Goal: Entertainment & Leisure: Consume media (video, audio)

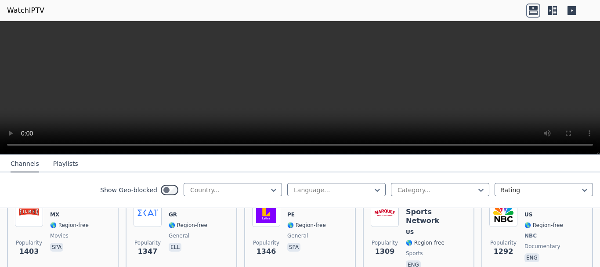
scroll to position [909, 0]
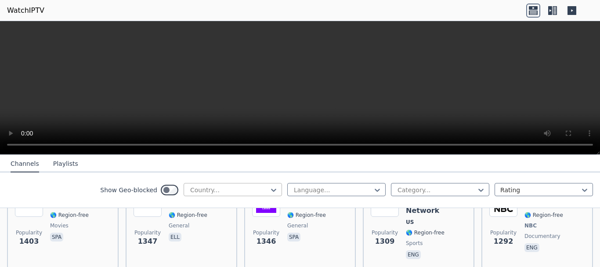
click at [254, 192] on div at bounding box center [229, 189] width 80 height 9
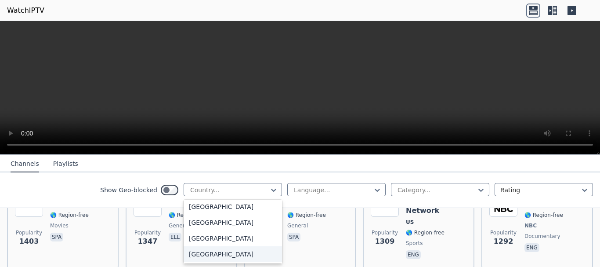
scroll to position [1362, 0]
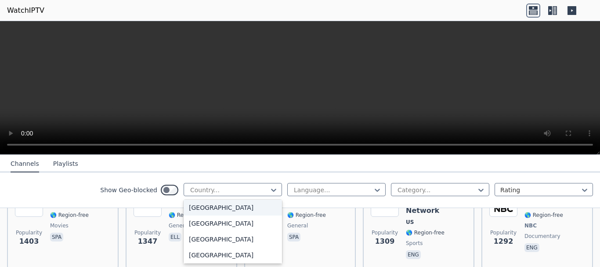
click at [251, 214] on div "[GEOGRAPHIC_DATA]" at bounding box center [233, 207] width 98 height 16
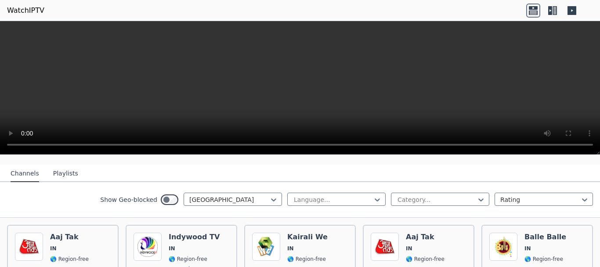
scroll to position [88, 0]
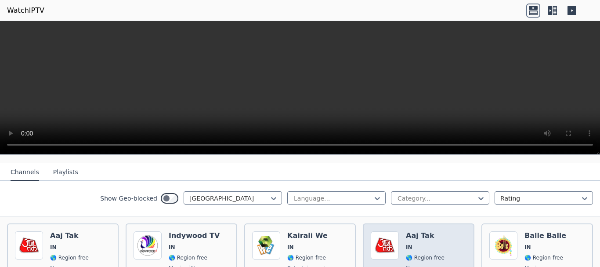
click at [414, 243] on span "IN" at bounding box center [425, 246] width 39 height 7
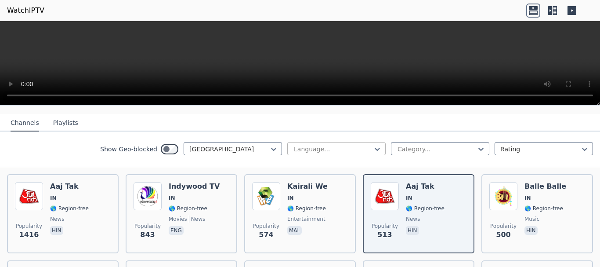
click at [357, 145] on div at bounding box center [333, 149] width 80 height 9
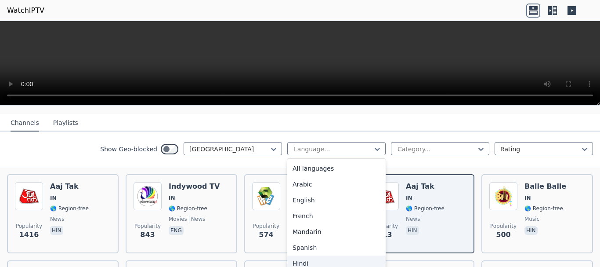
click at [318, 255] on div "Hindi" at bounding box center [336, 263] width 98 height 16
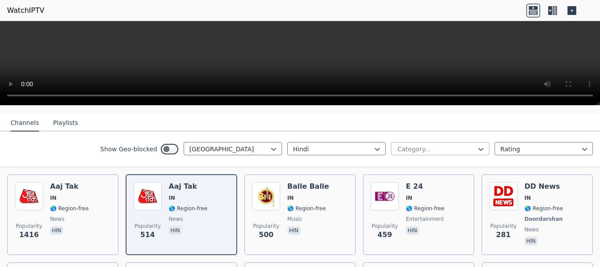
click at [403, 147] on div "Category..." at bounding box center [440, 148] width 98 height 13
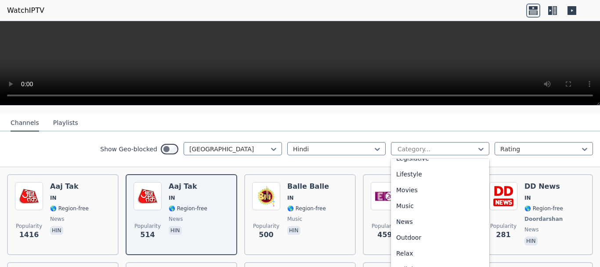
scroll to position [220, 0]
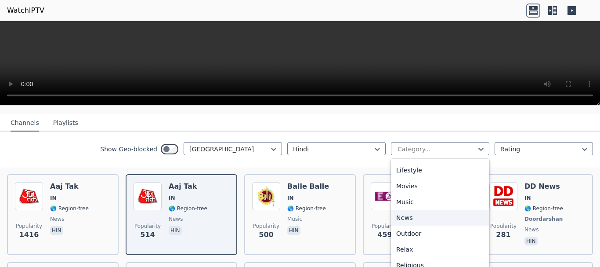
click at [407, 210] on div "News" at bounding box center [440, 218] width 98 height 16
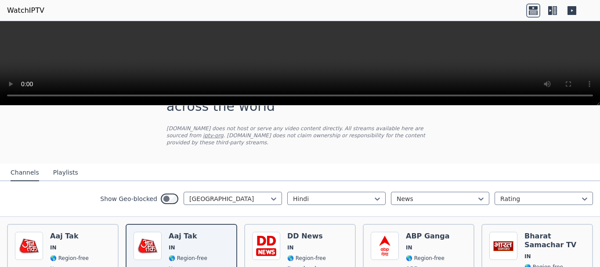
scroll to position [69, 0]
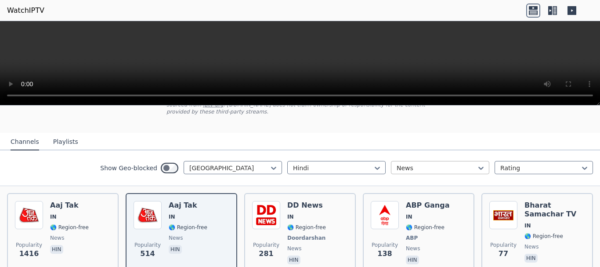
click at [424, 165] on div "News" at bounding box center [440, 167] width 98 height 13
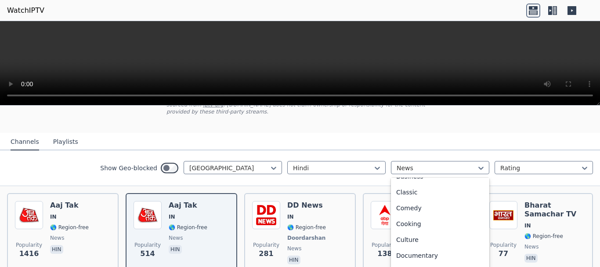
scroll to position [0, 0]
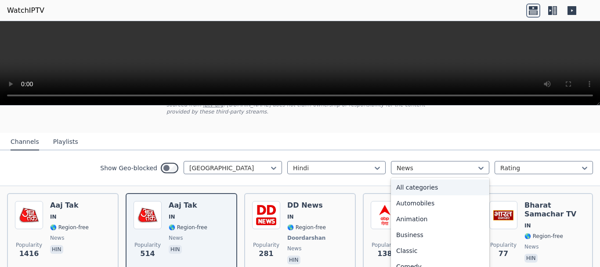
click at [429, 179] on div "All categories" at bounding box center [440, 187] width 98 height 16
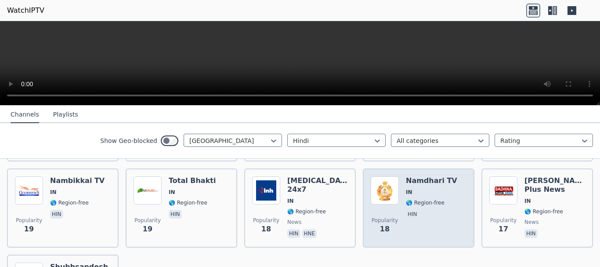
scroll to position [763, 0]
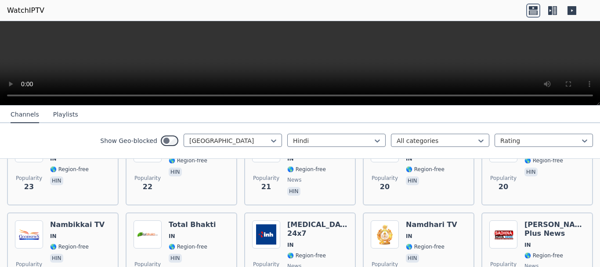
click at [290, 45] on video at bounding box center [300, 63] width 600 height 84
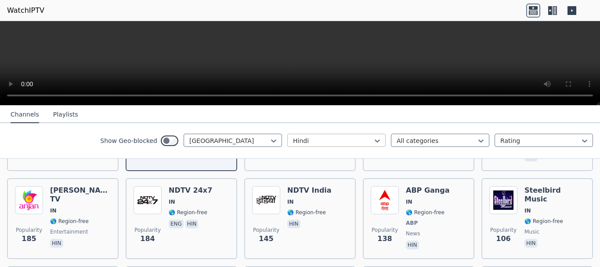
scroll to position [104, 0]
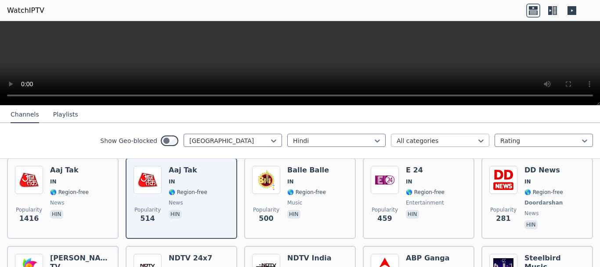
click at [412, 139] on div at bounding box center [437, 140] width 80 height 9
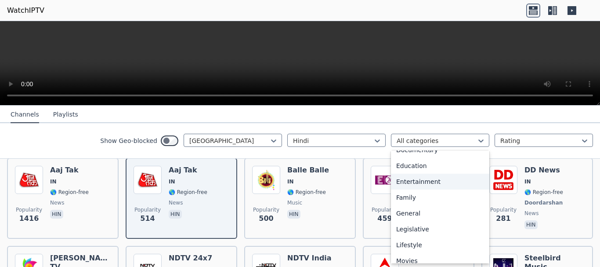
scroll to position [220, 0]
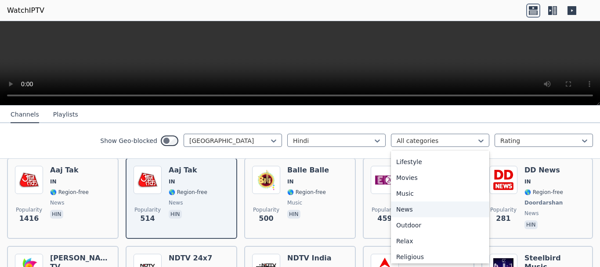
click at [407, 210] on div "News" at bounding box center [440, 209] width 98 height 16
